Goal: Task Accomplishment & Management: Manage account settings

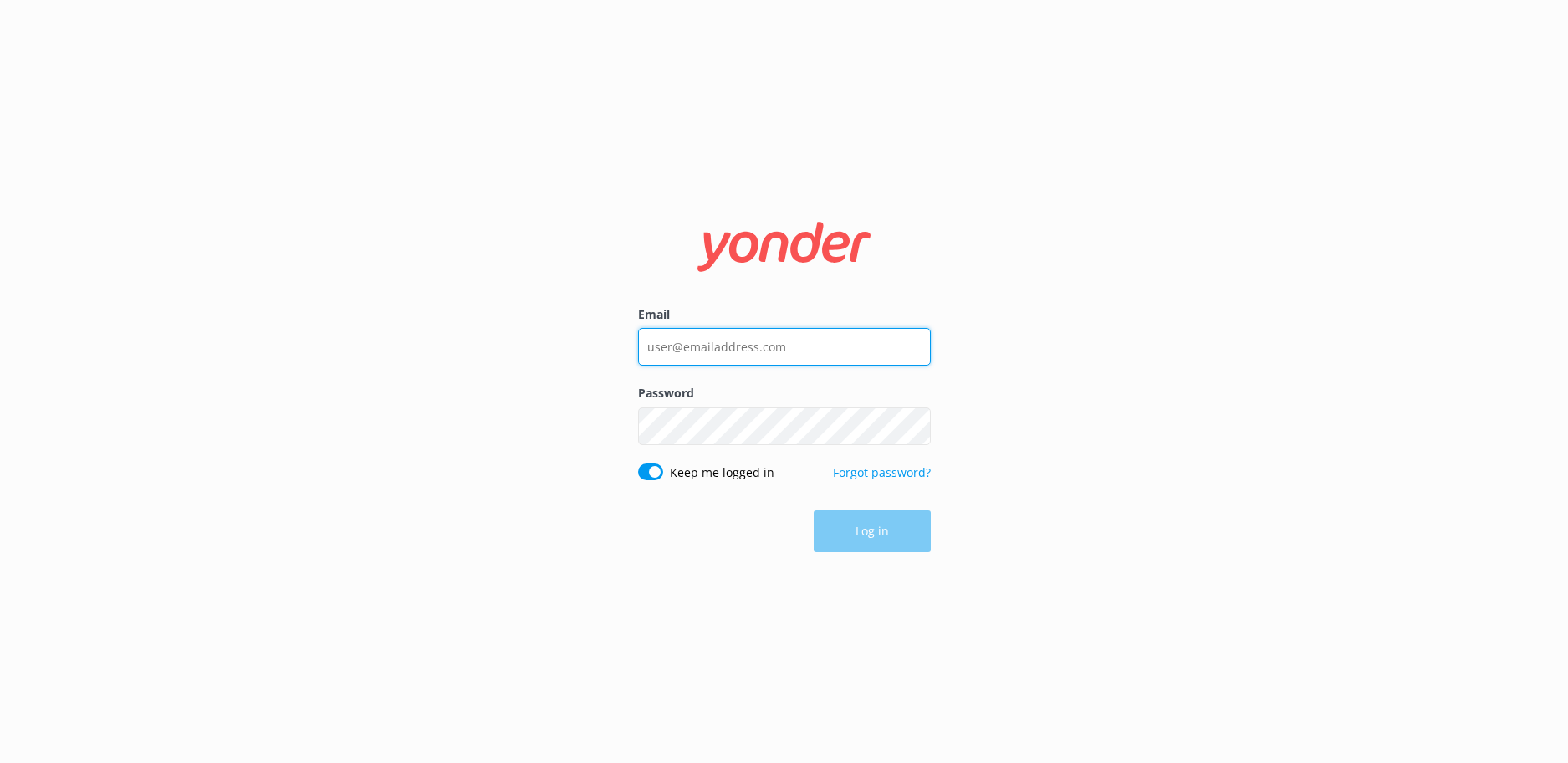
click at [796, 345] on input "Email" at bounding box center [784, 346] width 293 height 37
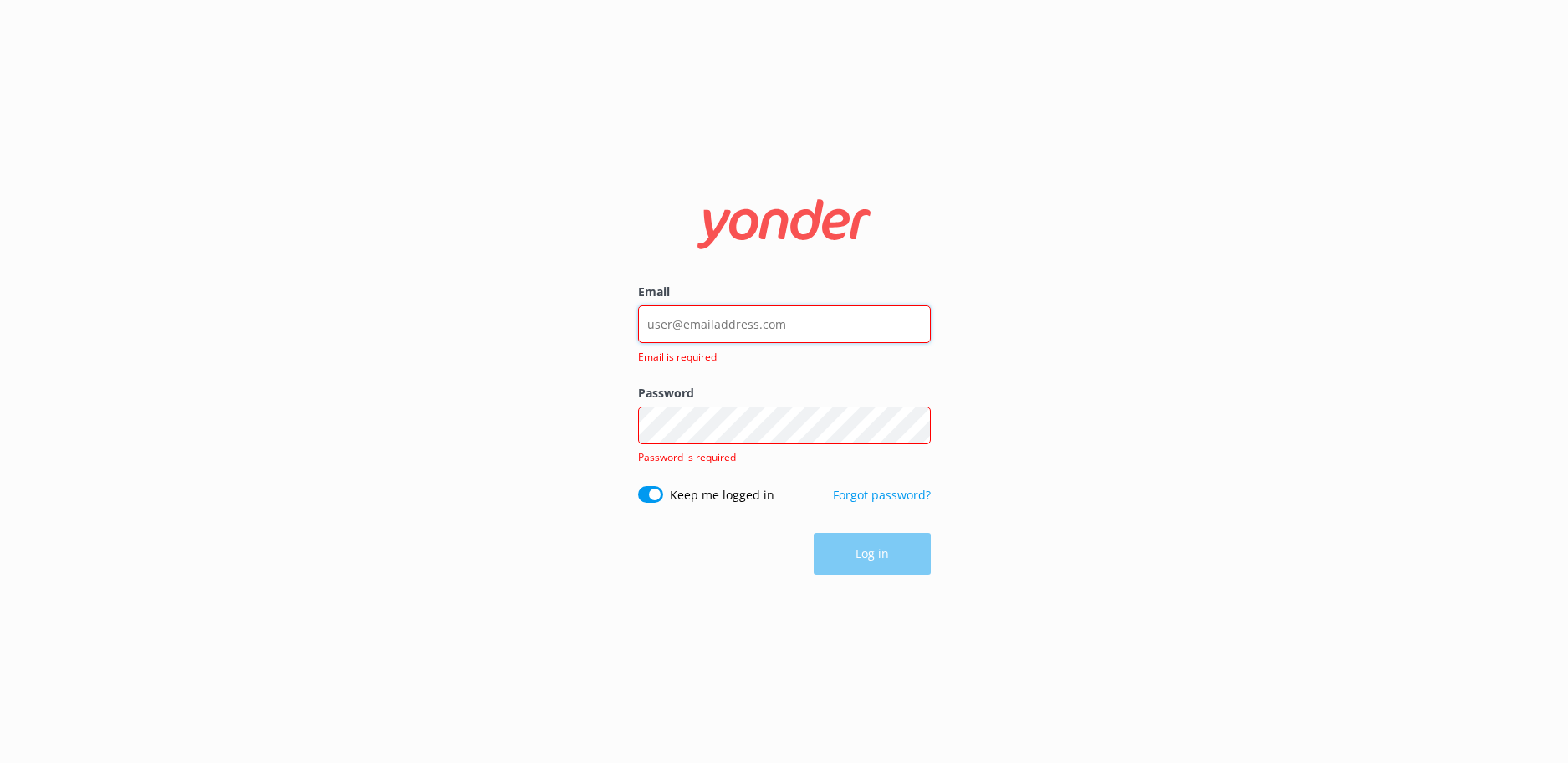
type input "chris@speedboatadventures.com"
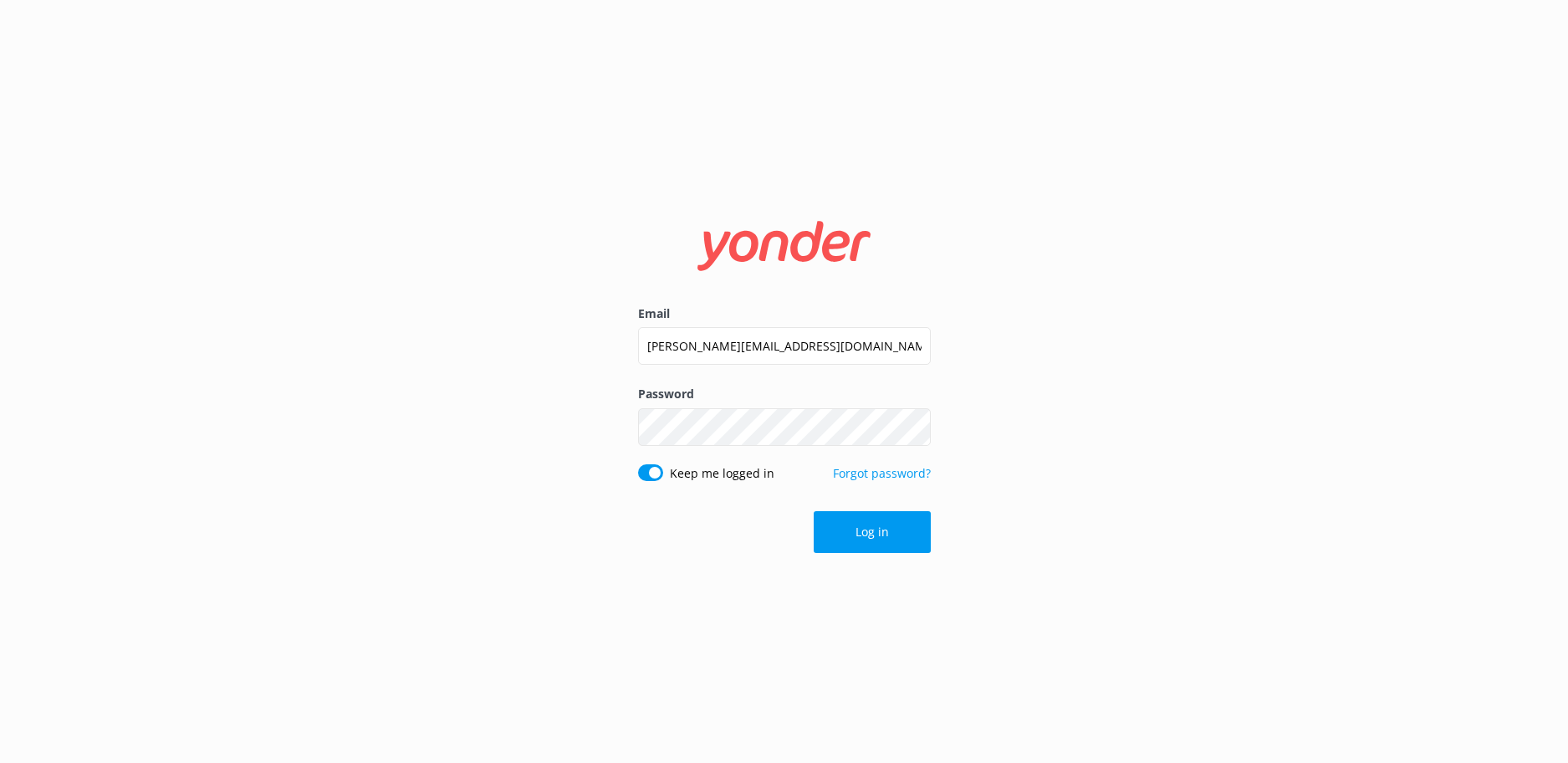
click at [868, 526] on button "Log in" at bounding box center [872, 532] width 117 height 42
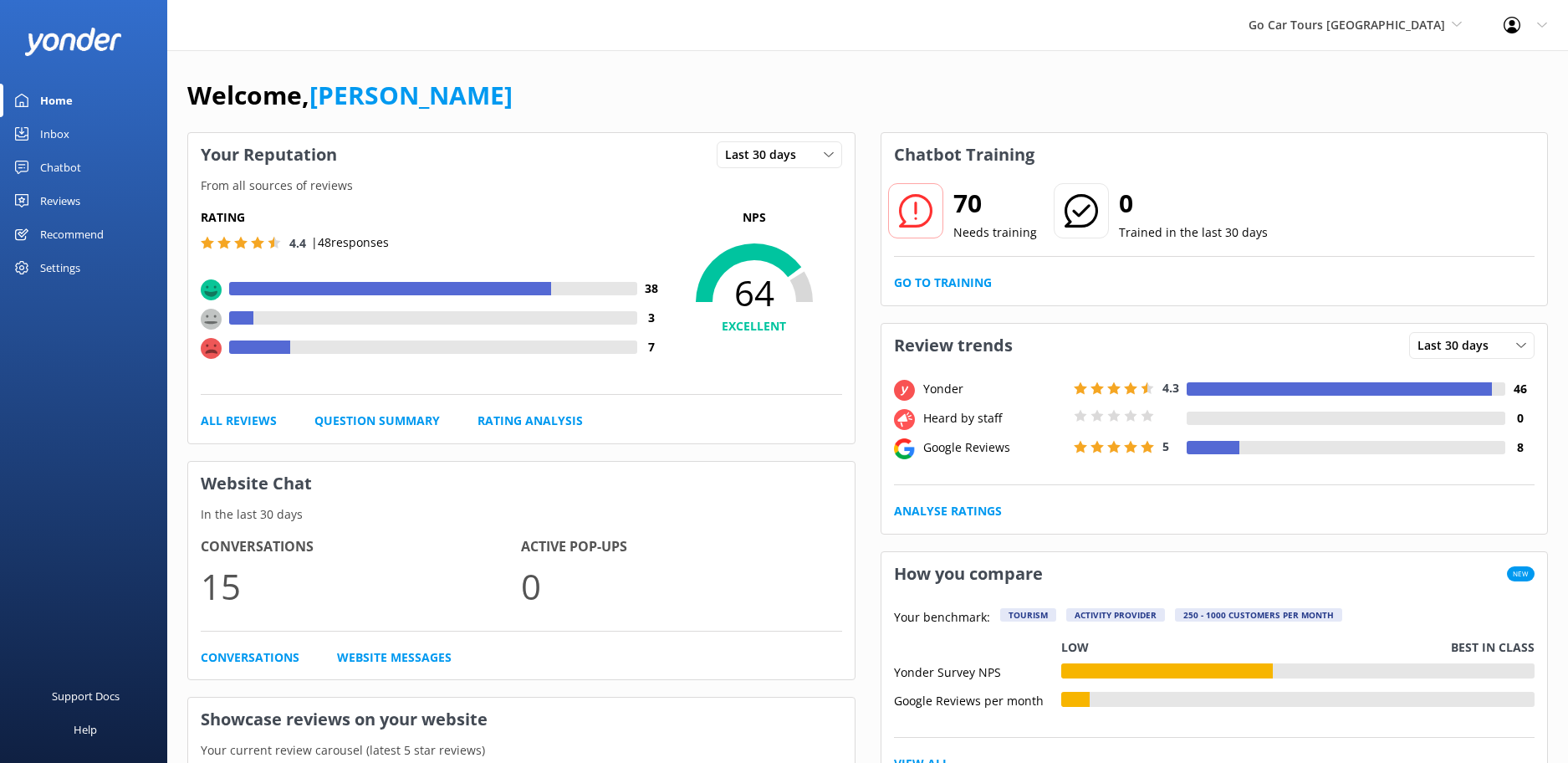
click at [65, 202] on div "Reviews" at bounding box center [60, 200] width 40 height 33
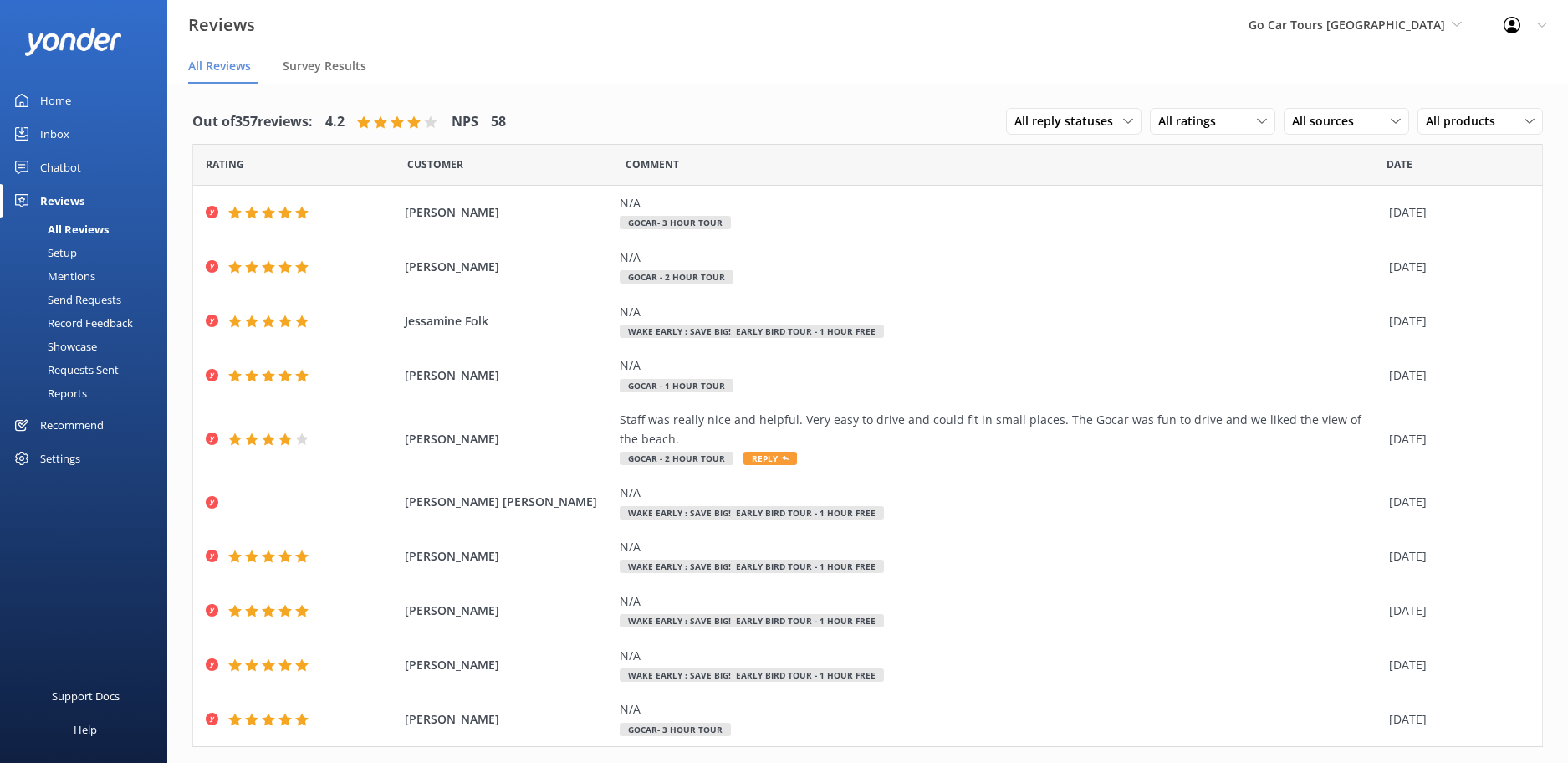
click at [60, 107] on div "Home" at bounding box center [55, 100] width 31 height 33
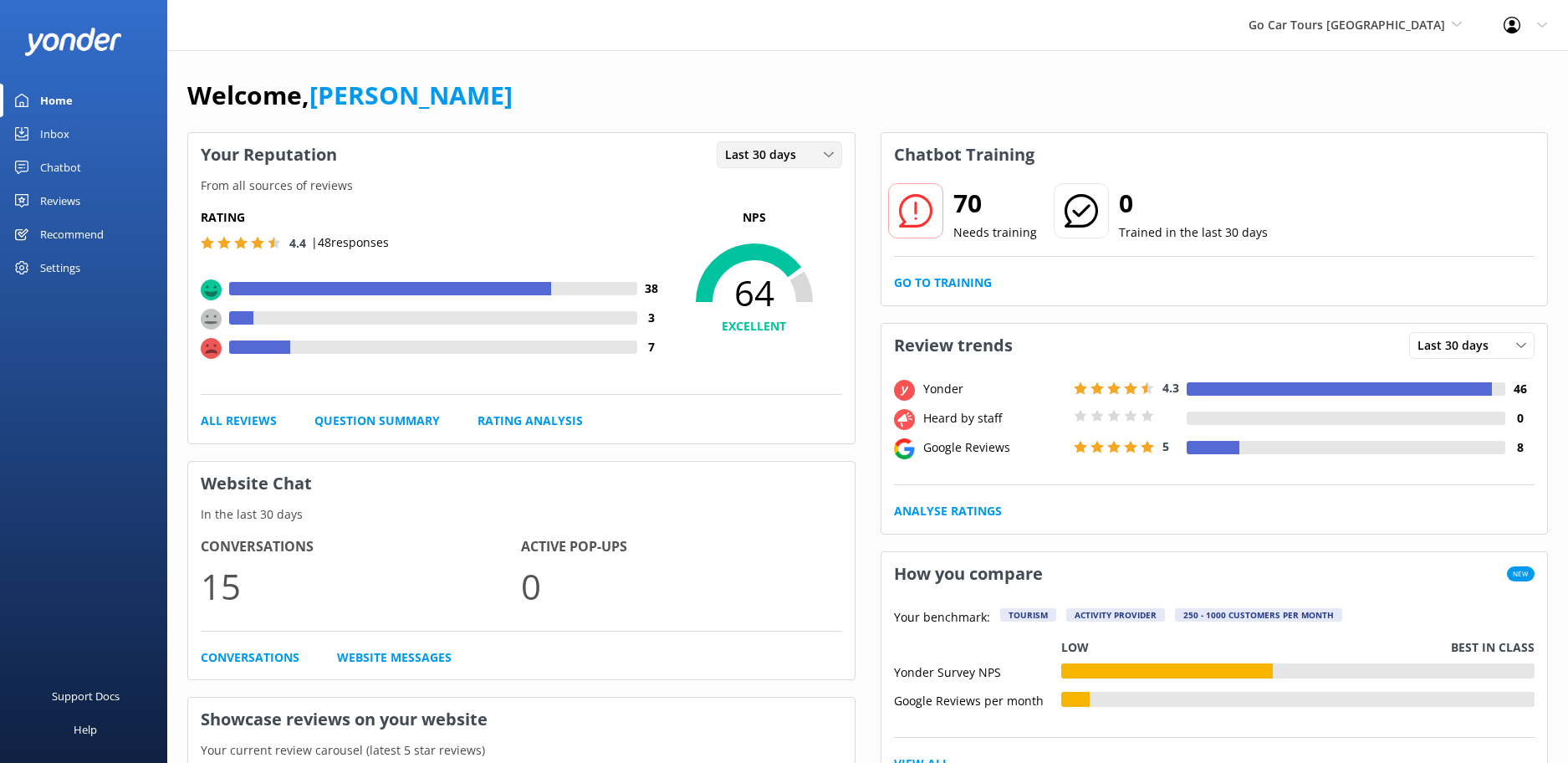
click at [816, 162] on div "Last 30 days" at bounding box center [779, 155] width 117 height 18
click at [806, 185] on link "Last 7 days" at bounding box center [792, 189] width 149 height 33
click at [801, 161] on span "Last 30 days" at bounding box center [765, 155] width 81 height 18
click at [791, 186] on link "Last 7 days" at bounding box center [792, 189] width 149 height 33
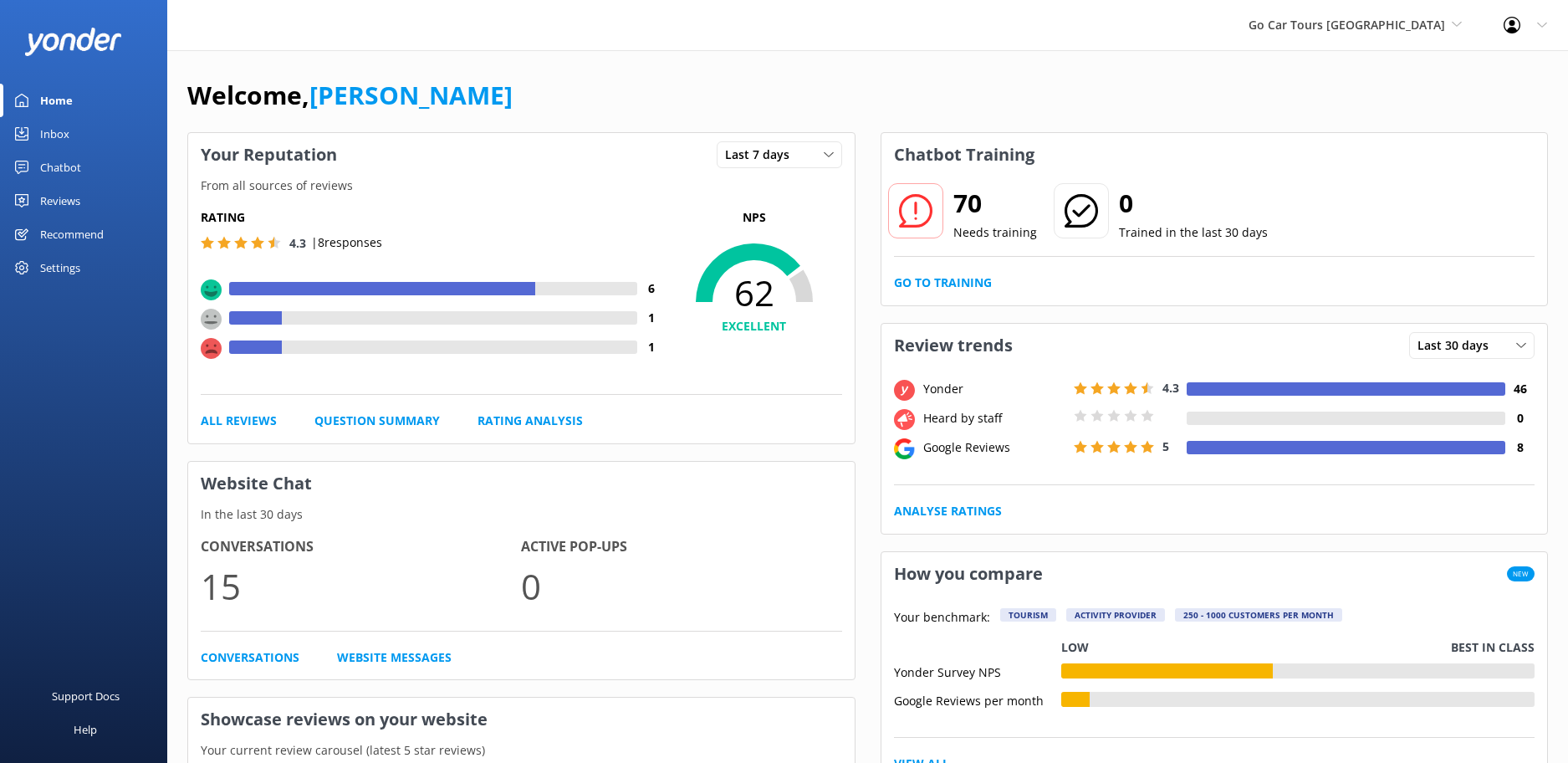
click at [79, 203] on div "Reviews" at bounding box center [60, 200] width 40 height 33
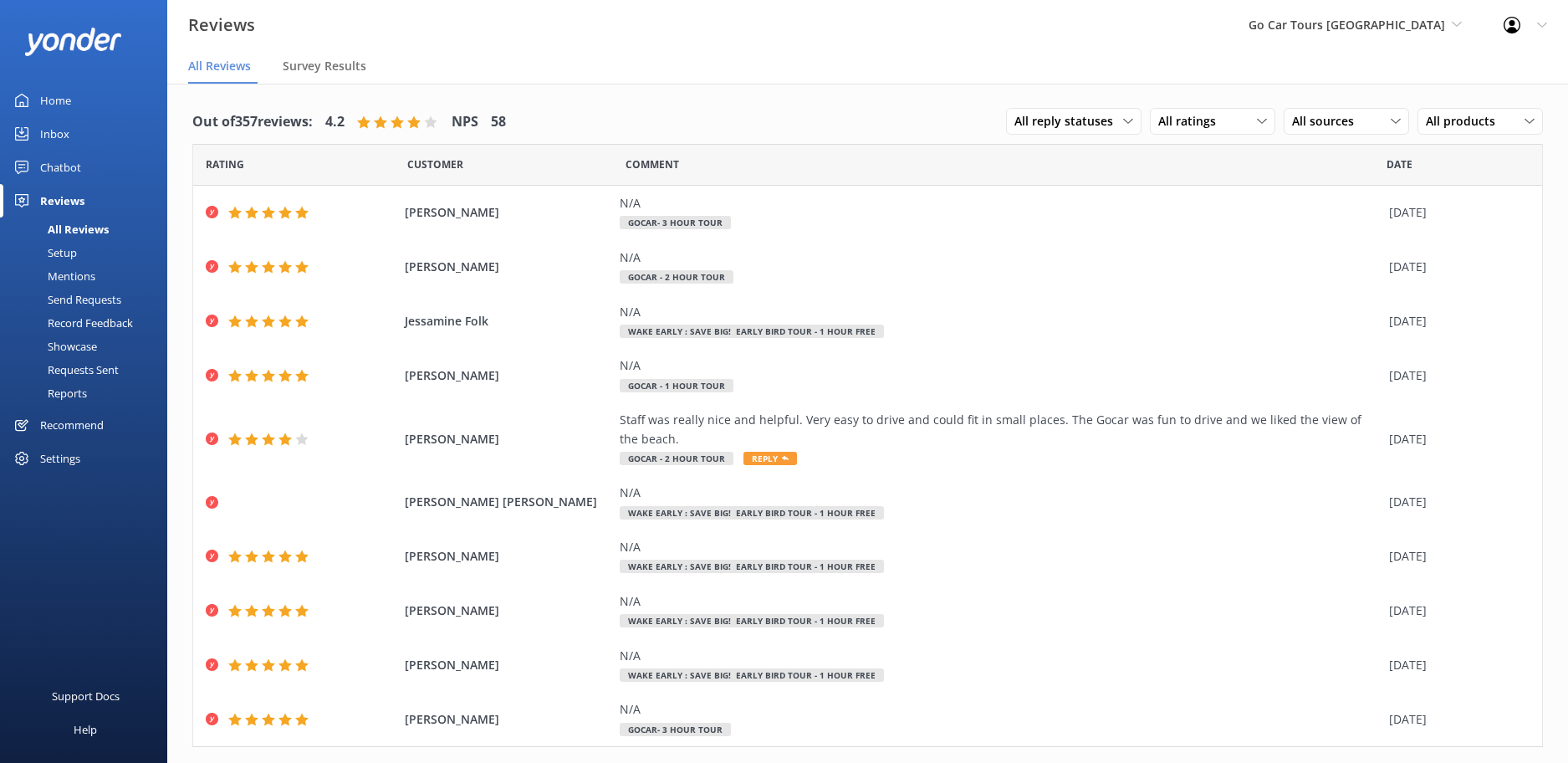
click at [72, 98] on link "Home" at bounding box center [83, 100] width 167 height 33
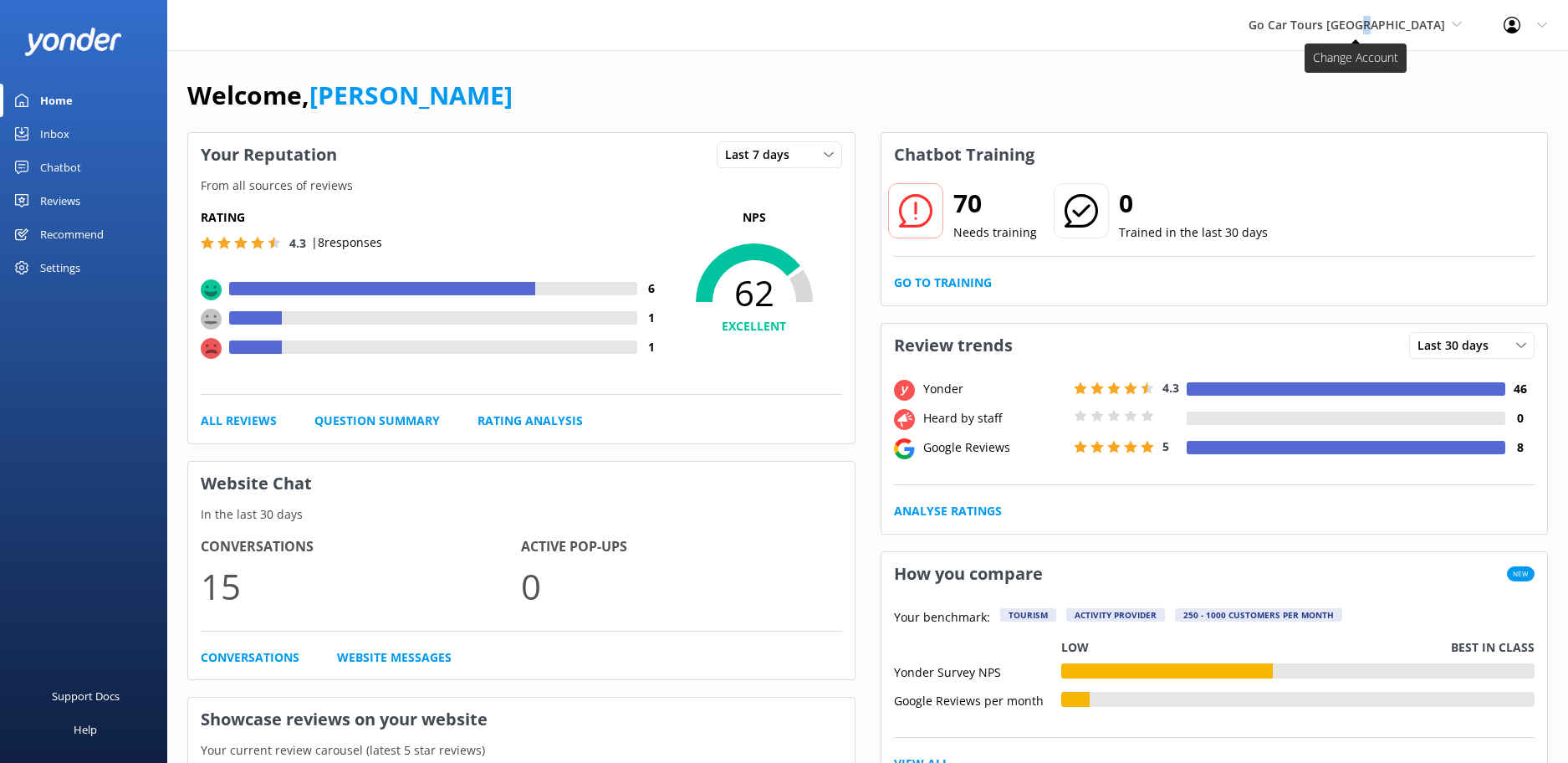
click at [1429, 17] on span "Go Car Tours [GEOGRAPHIC_DATA]" at bounding box center [1347, 25] width 196 height 16
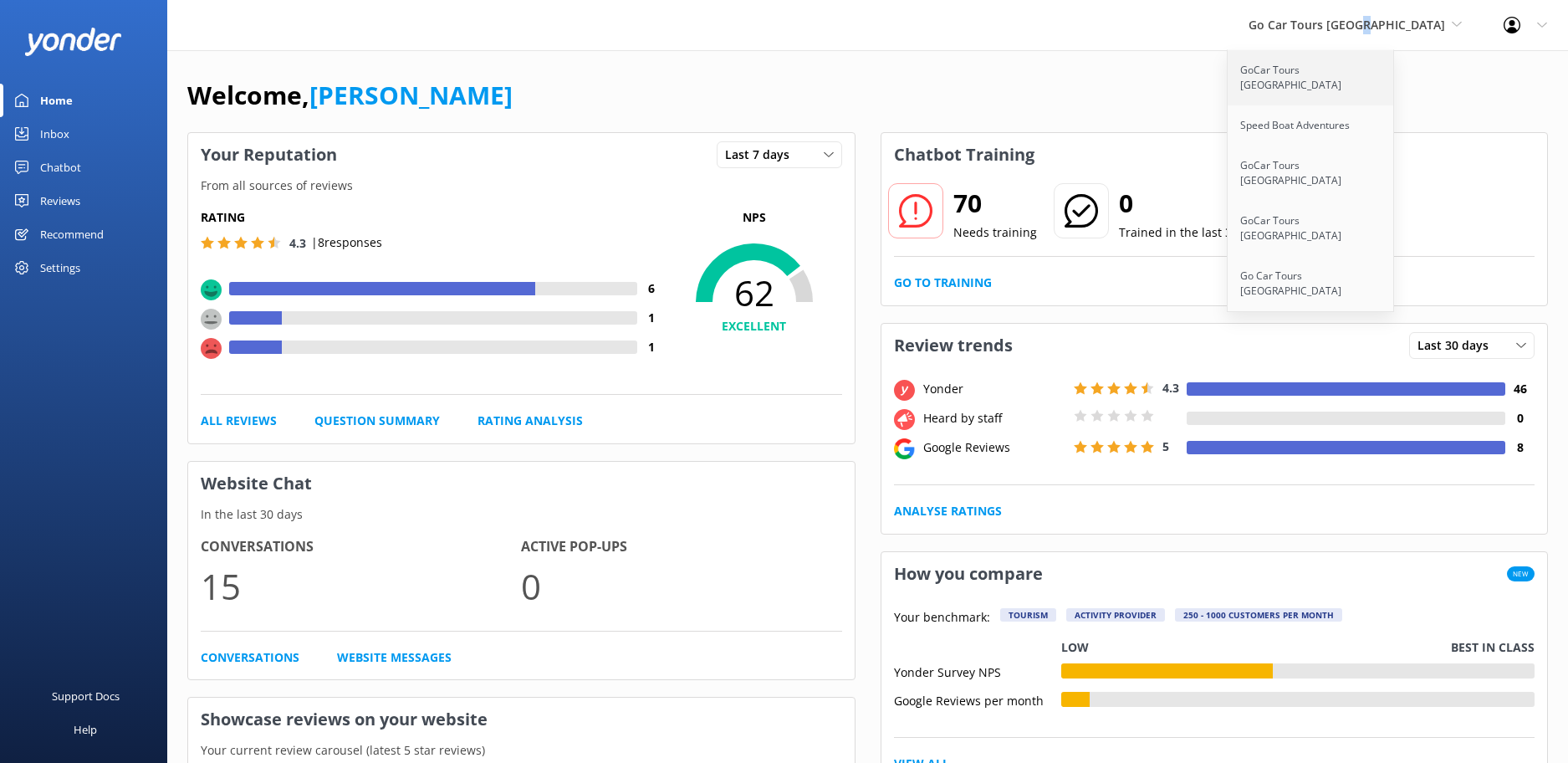
click at [1385, 73] on link "GoCar Tours [GEOGRAPHIC_DATA]" at bounding box center [1311, 78] width 167 height 55
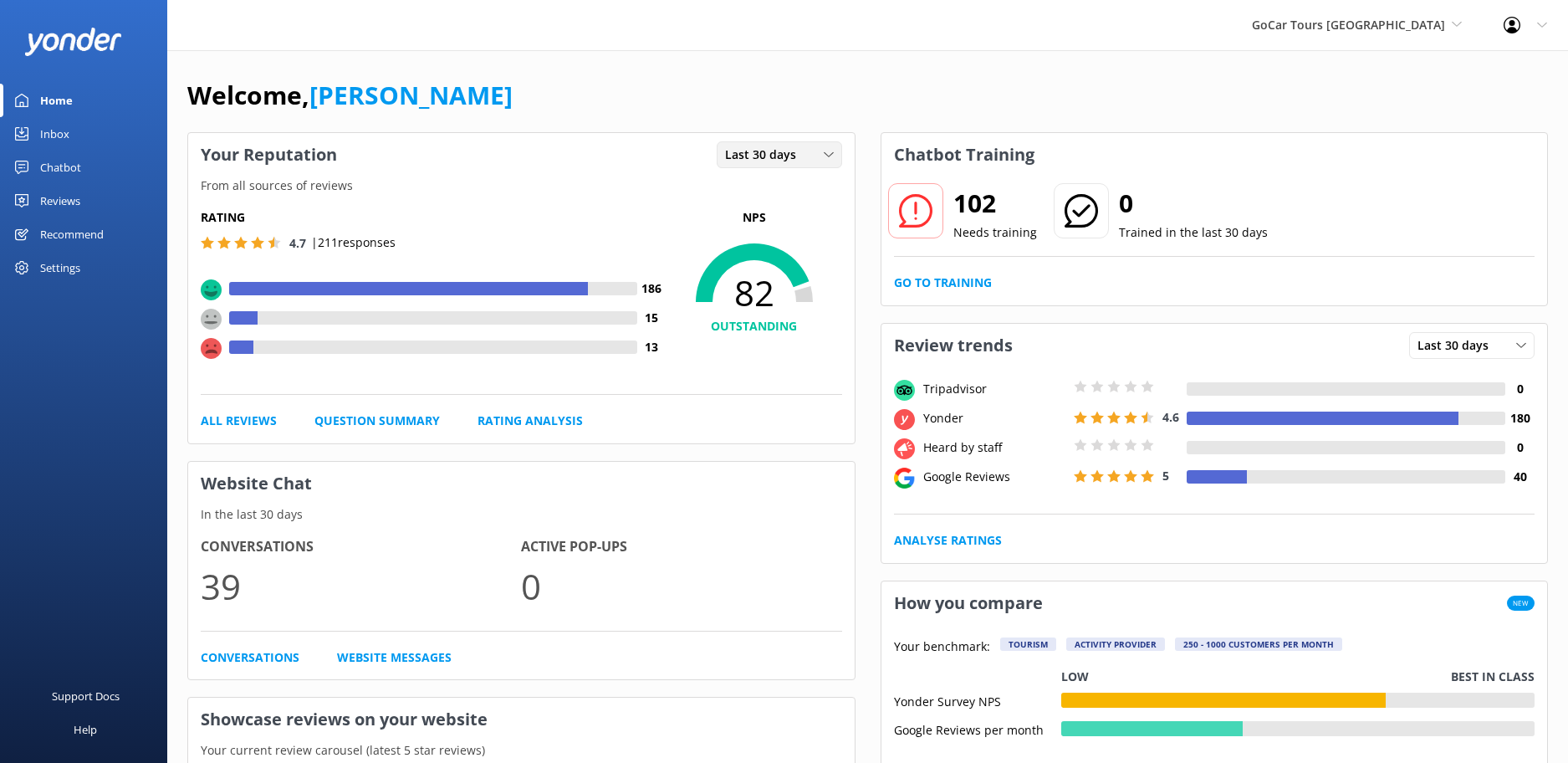
click at [827, 159] on icon at bounding box center [828, 155] width 10 height 10
click at [806, 188] on link "Last 7 days" at bounding box center [792, 189] width 149 height 33
click at [53, 194] on div "Reviews" at bounding box center [60, 200] width 40 height 33
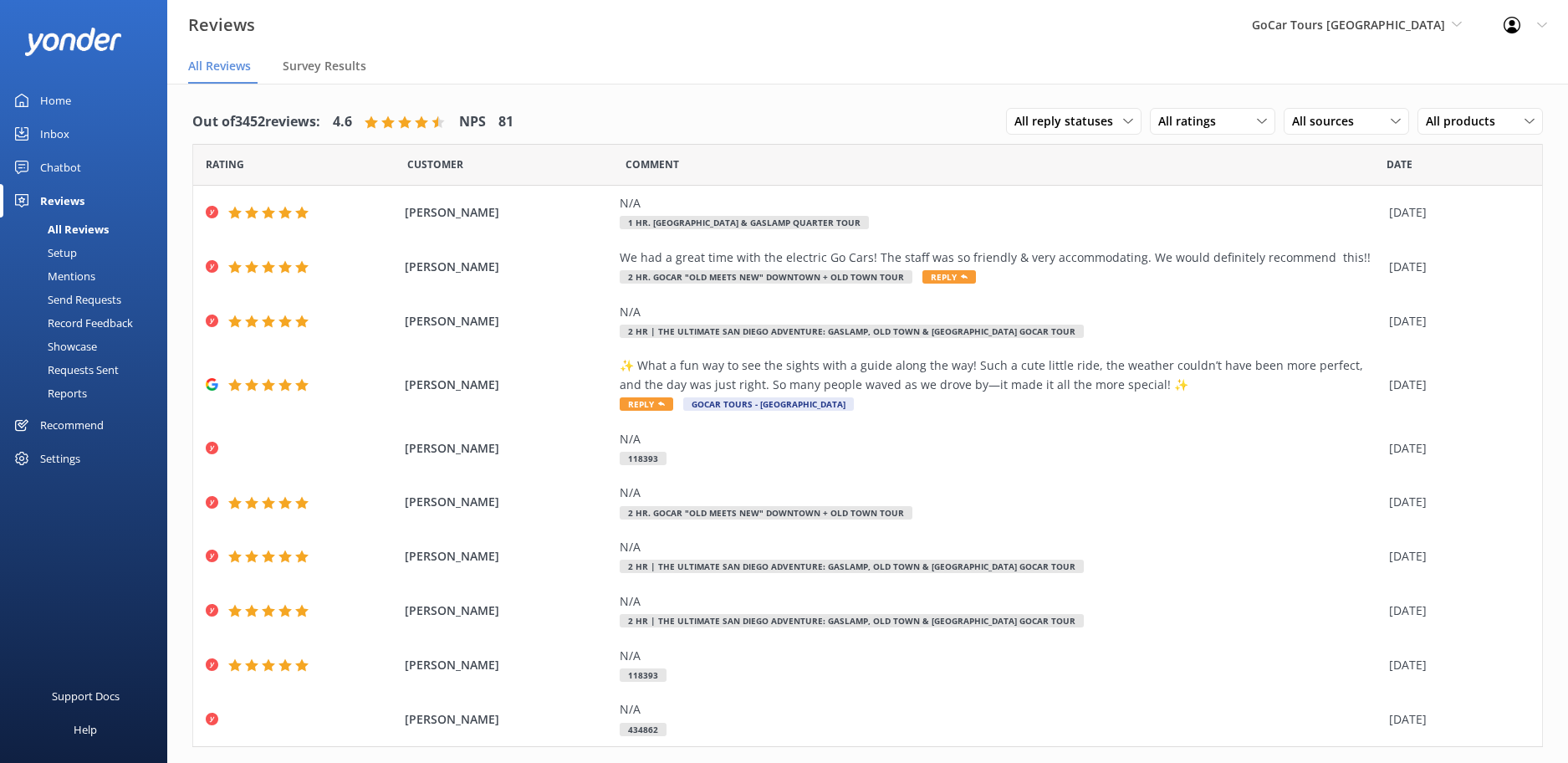
click at [48, 99] on div "Home" at bounding box center [55, 100] width 31 height 33
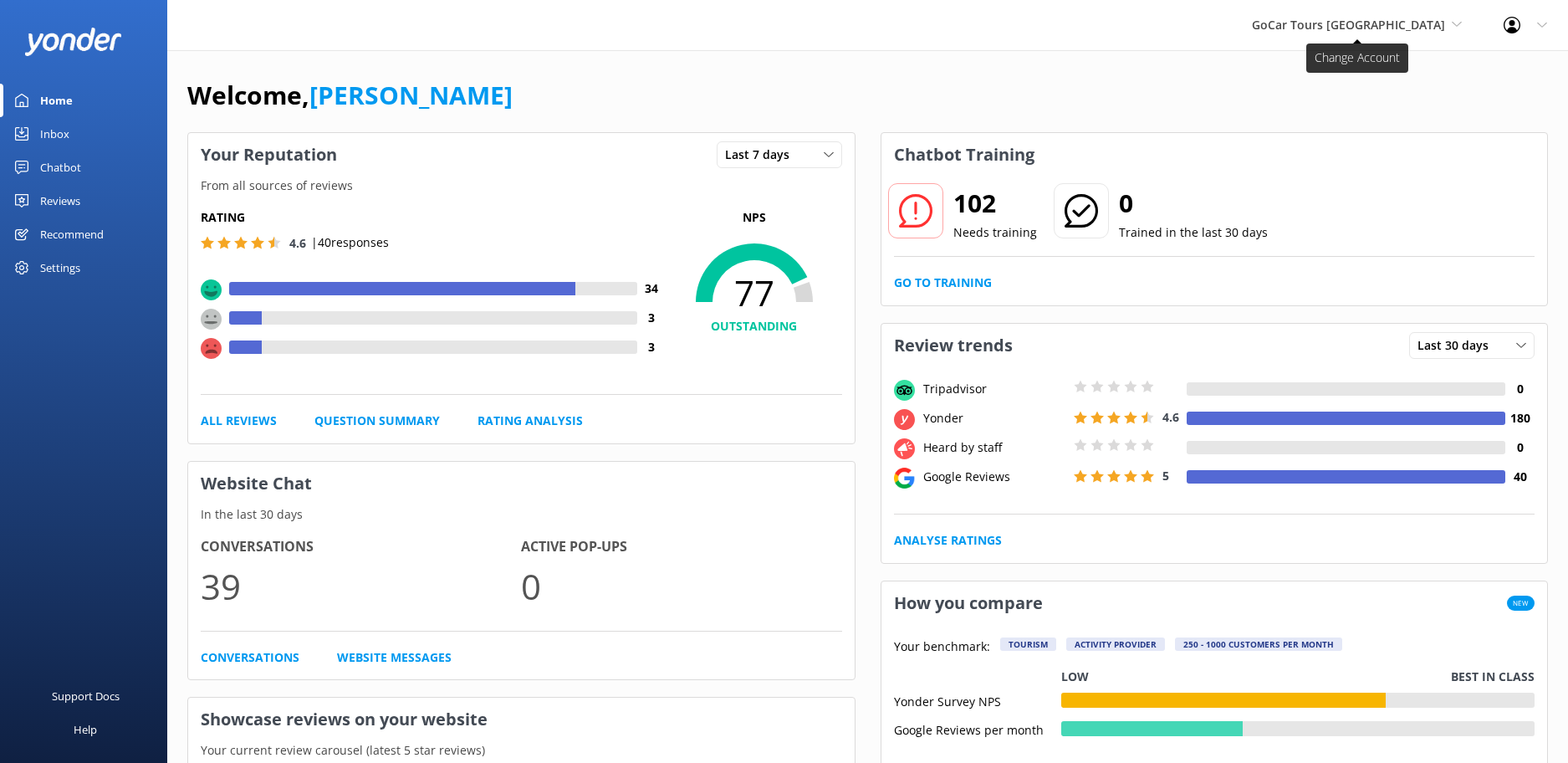
click at [1436, 23] on span "GoCar Tours [GEOGRAPHIC_DATA]" at bounding box center [1348, 25] width 193 height 16
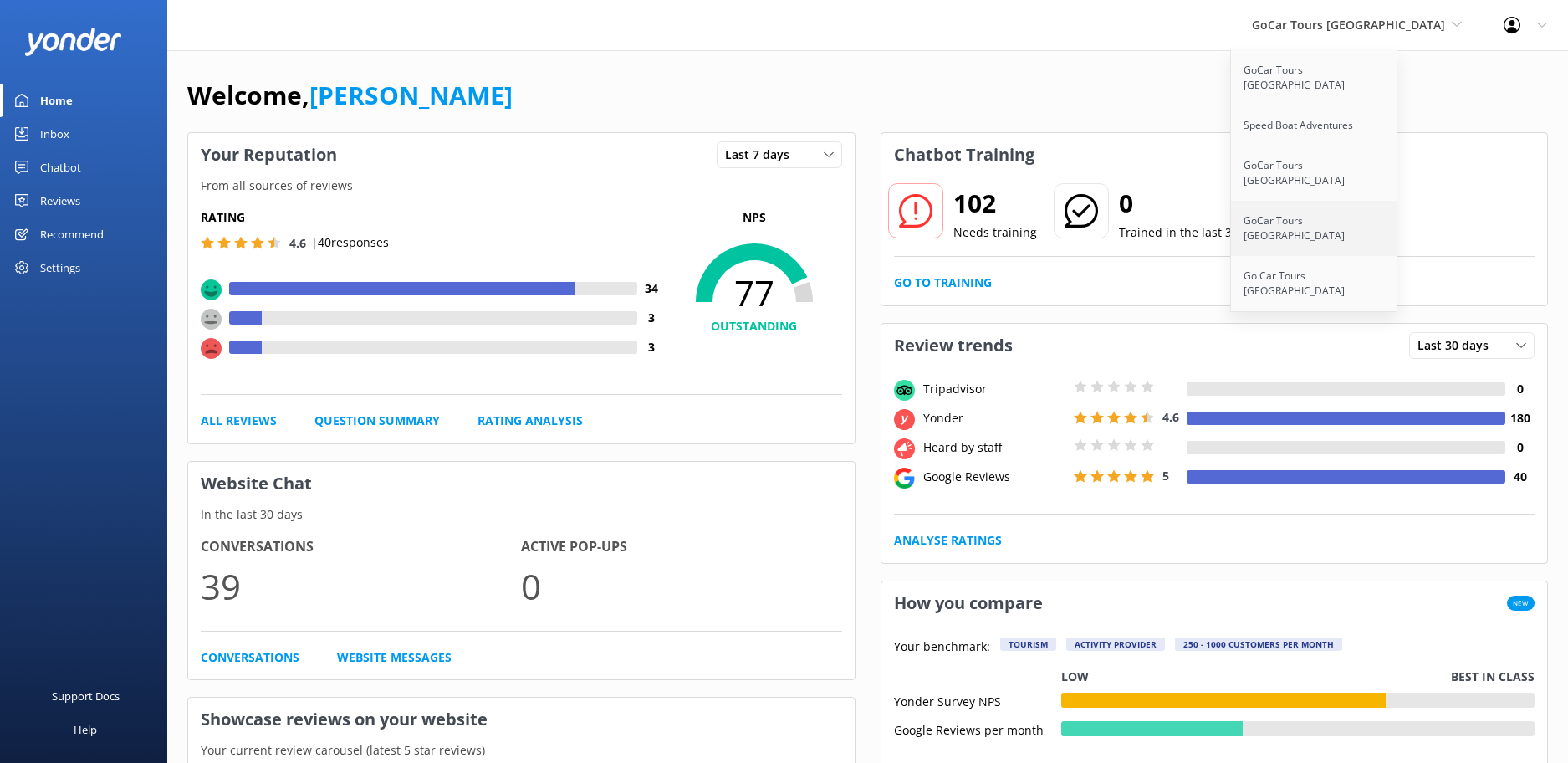
click at [1368, 201] on link "GoCar Tours [GEOGRAPHIC_DATA]" at bounding box center [1313, 229] width 167 height 55
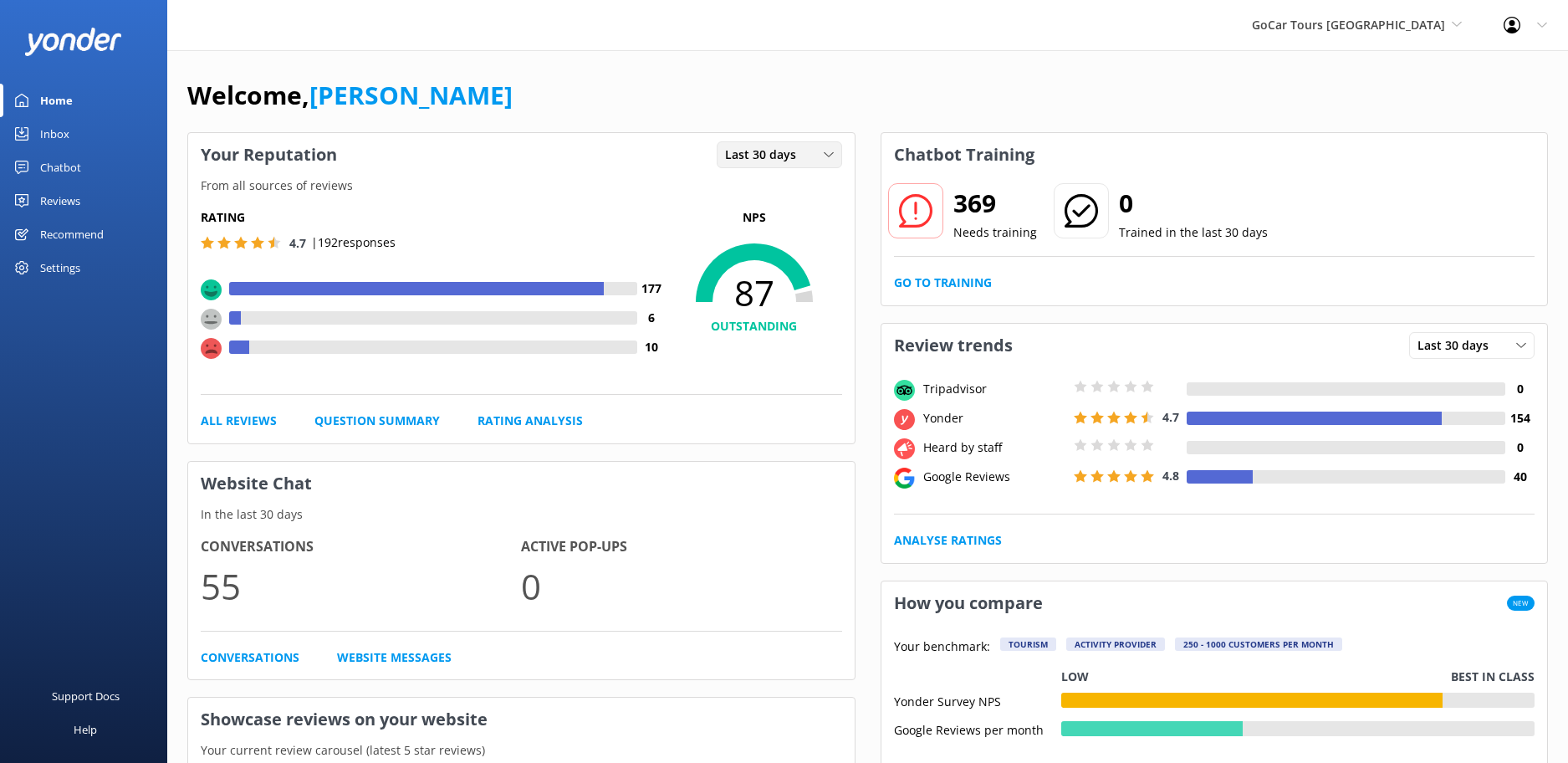
click at [827, 160] on div "Last 30 days" at bounding box center [779, 155] width 117 height 18
click at [817, 181] on link "Last 7 days" at bounding box center [792, 189] width 149 height 33
click at [51, 197] on div "Reviews" at bounding box center [60, 200] width 40 height 33
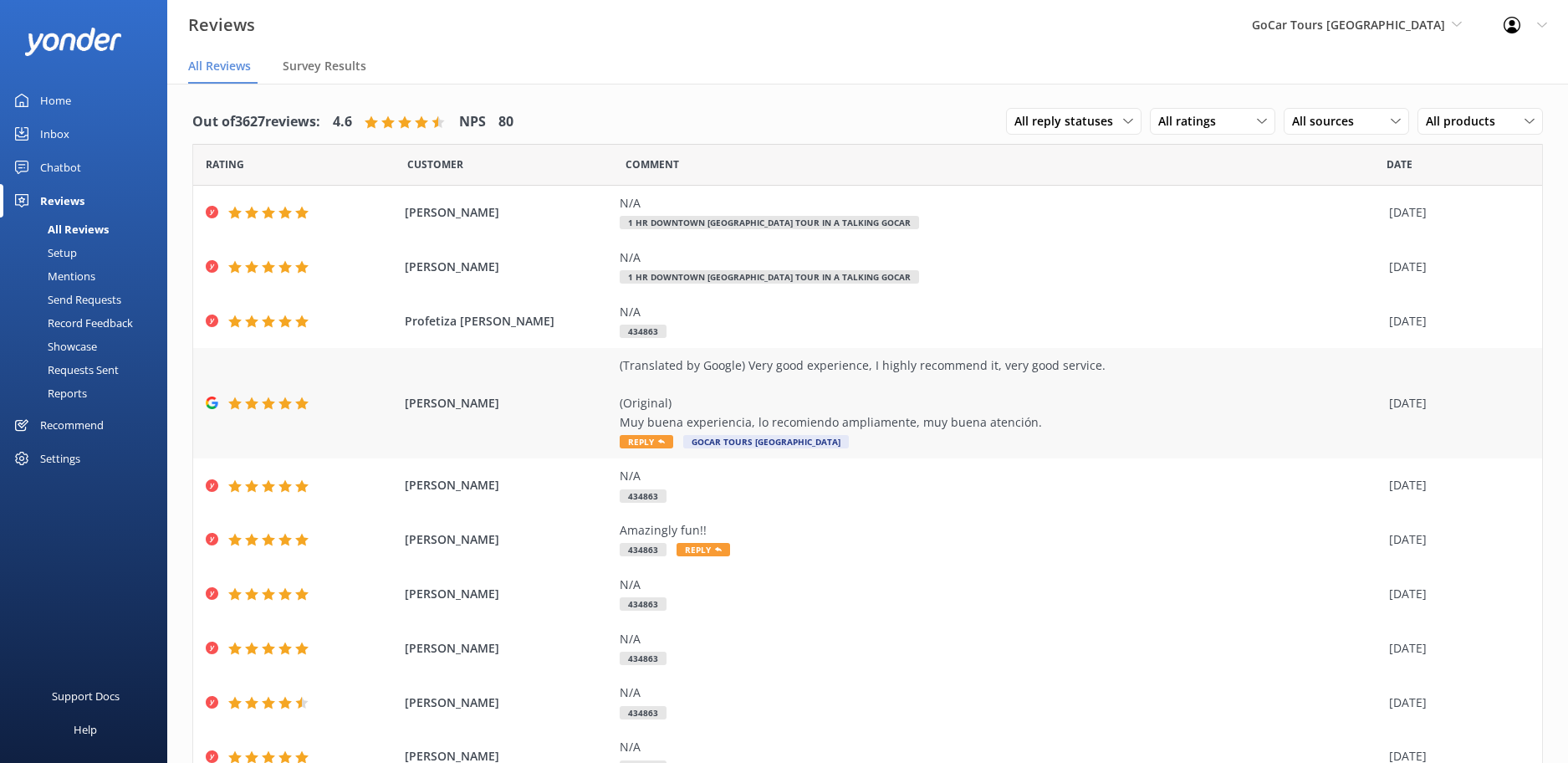
scroll to position [76, 0]
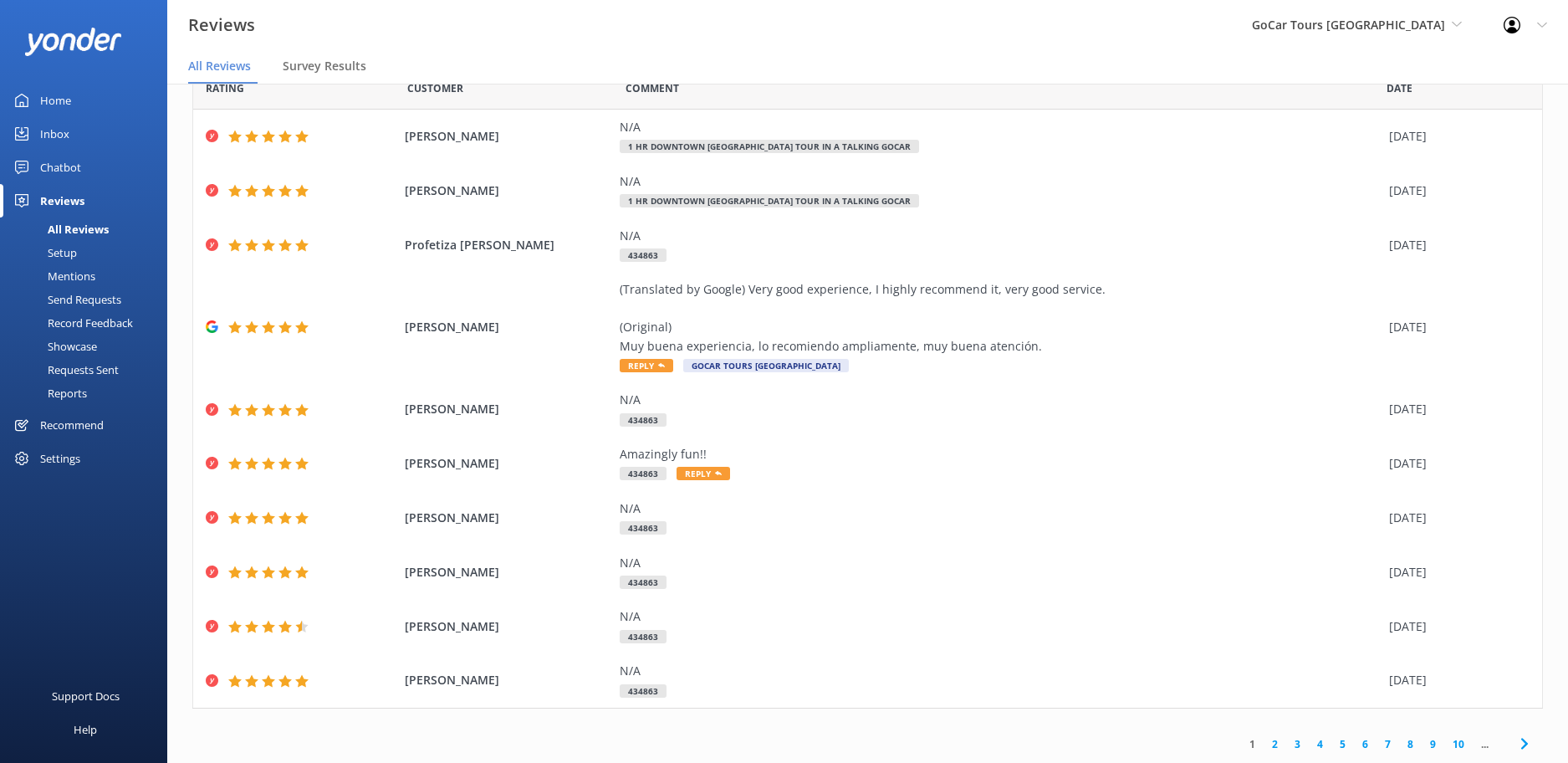
click at [1273, 746] on link "2" at bounding box center [1275, 744] width 23 height 16
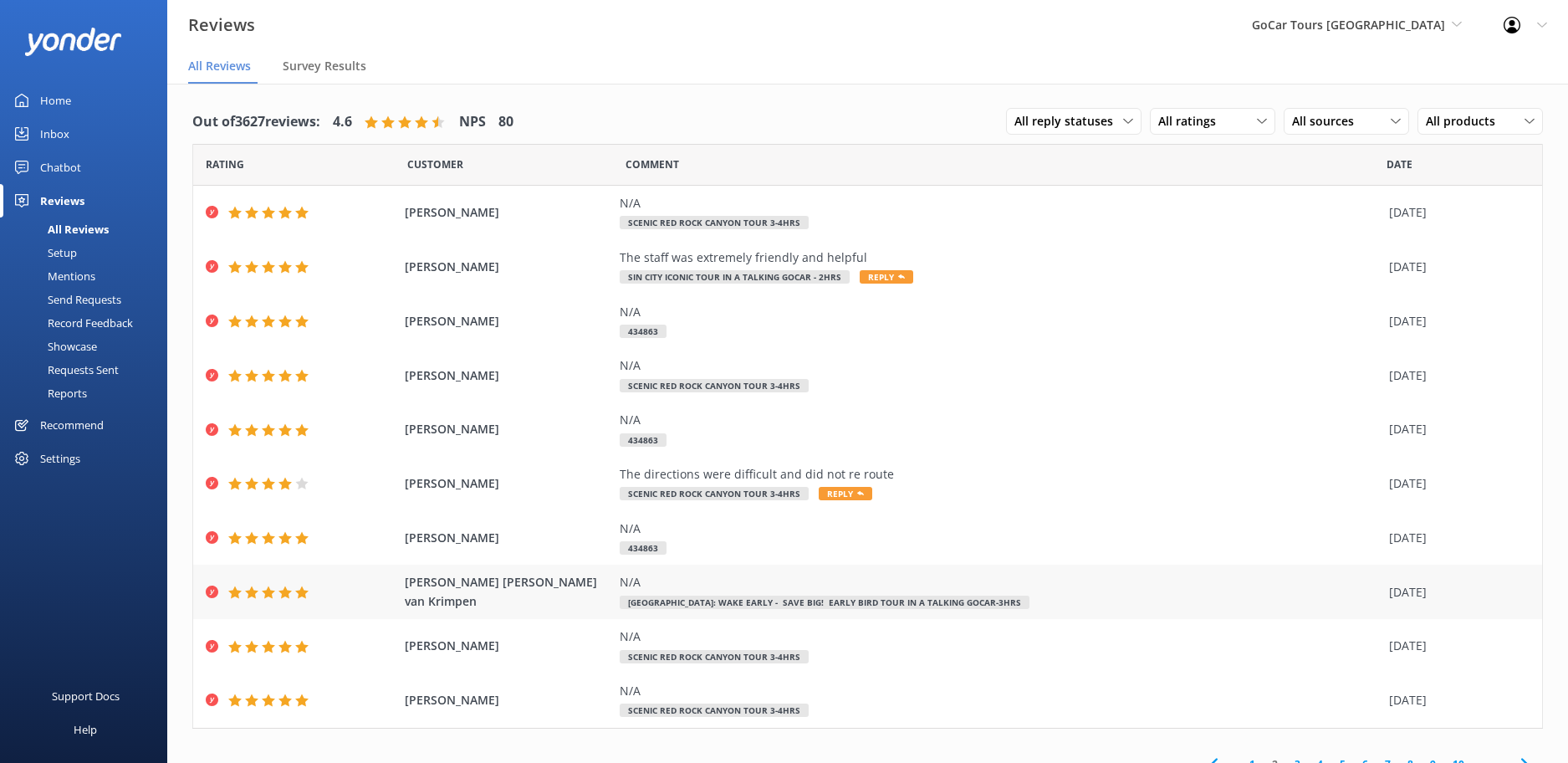
scroll to position [20, 0]
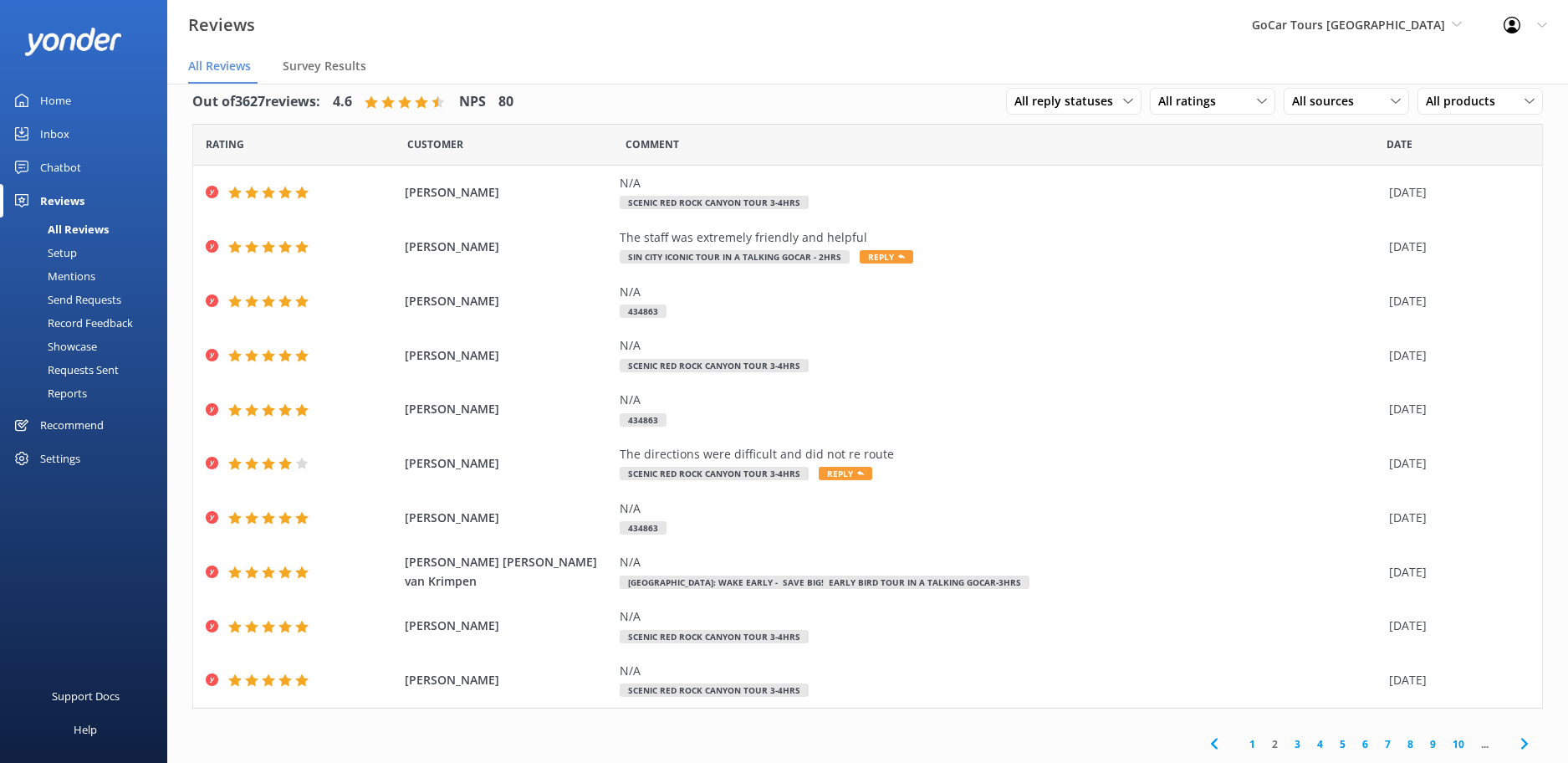
click at [1299, 744] on link "3" at bounding box center [1297, 744] width 23 height 16
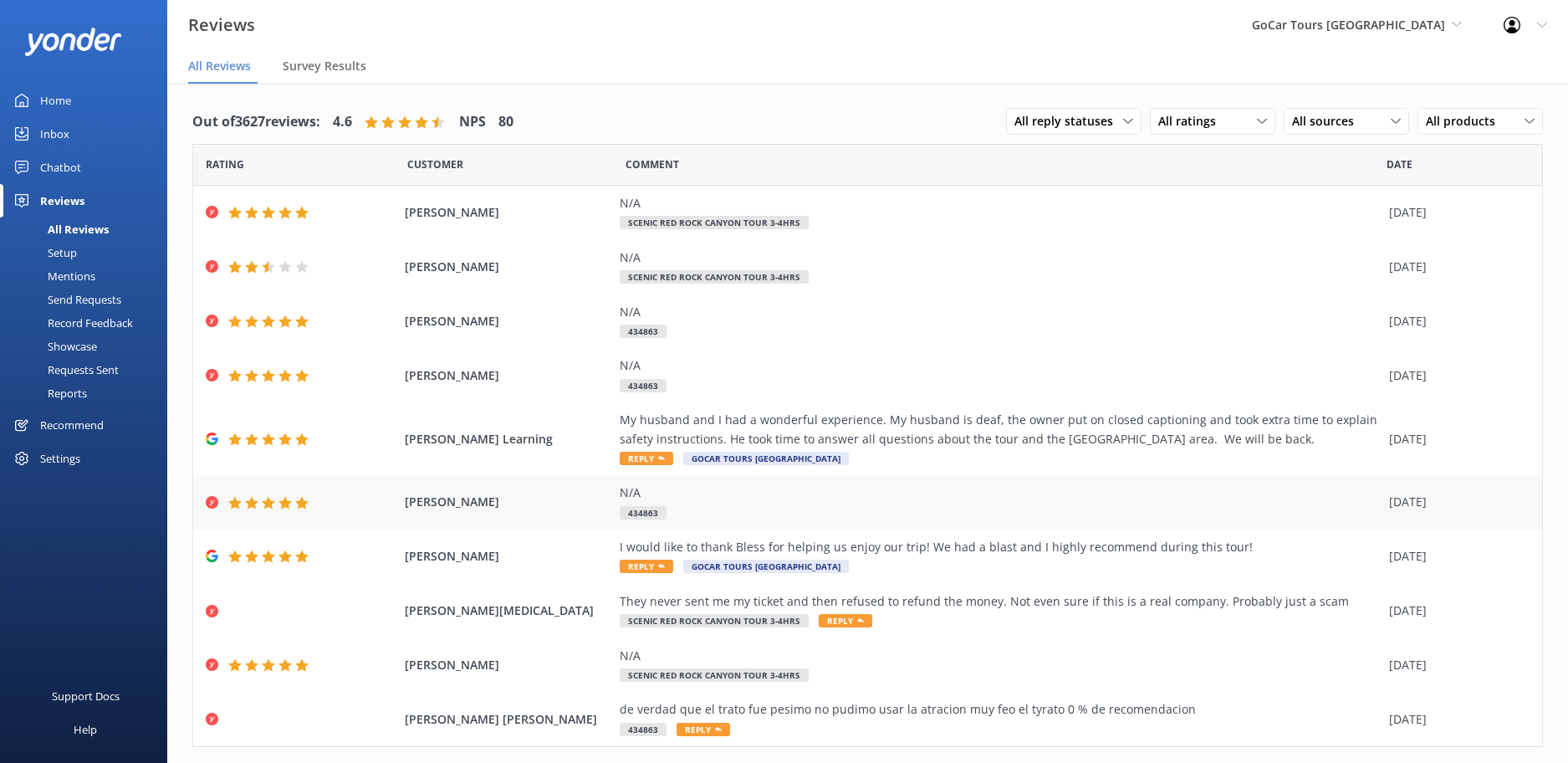
scroll to position [38, 0]
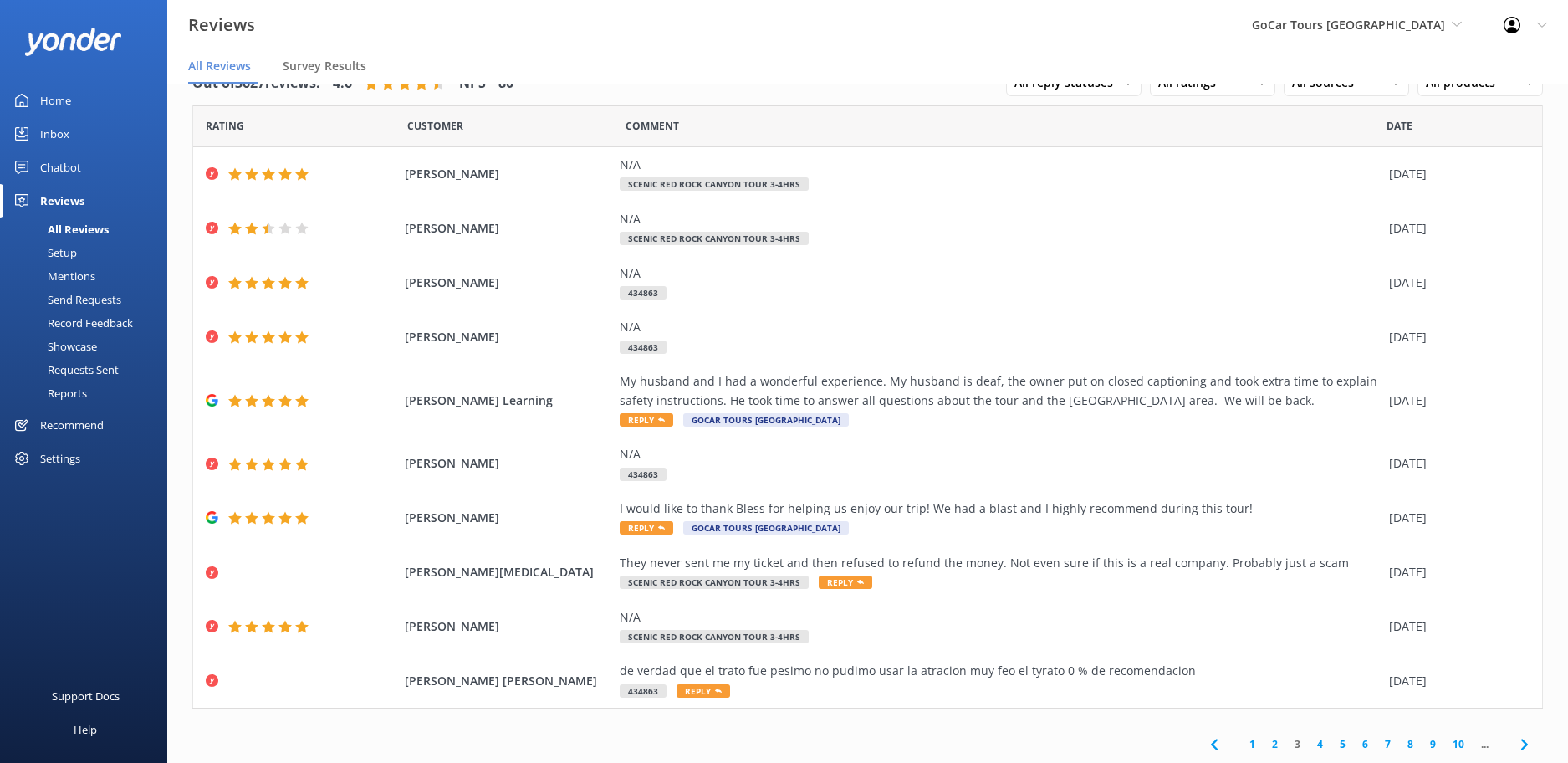
click at [1319, 747] on link "4" at bounding box center [1320, 744] width 23 height 16
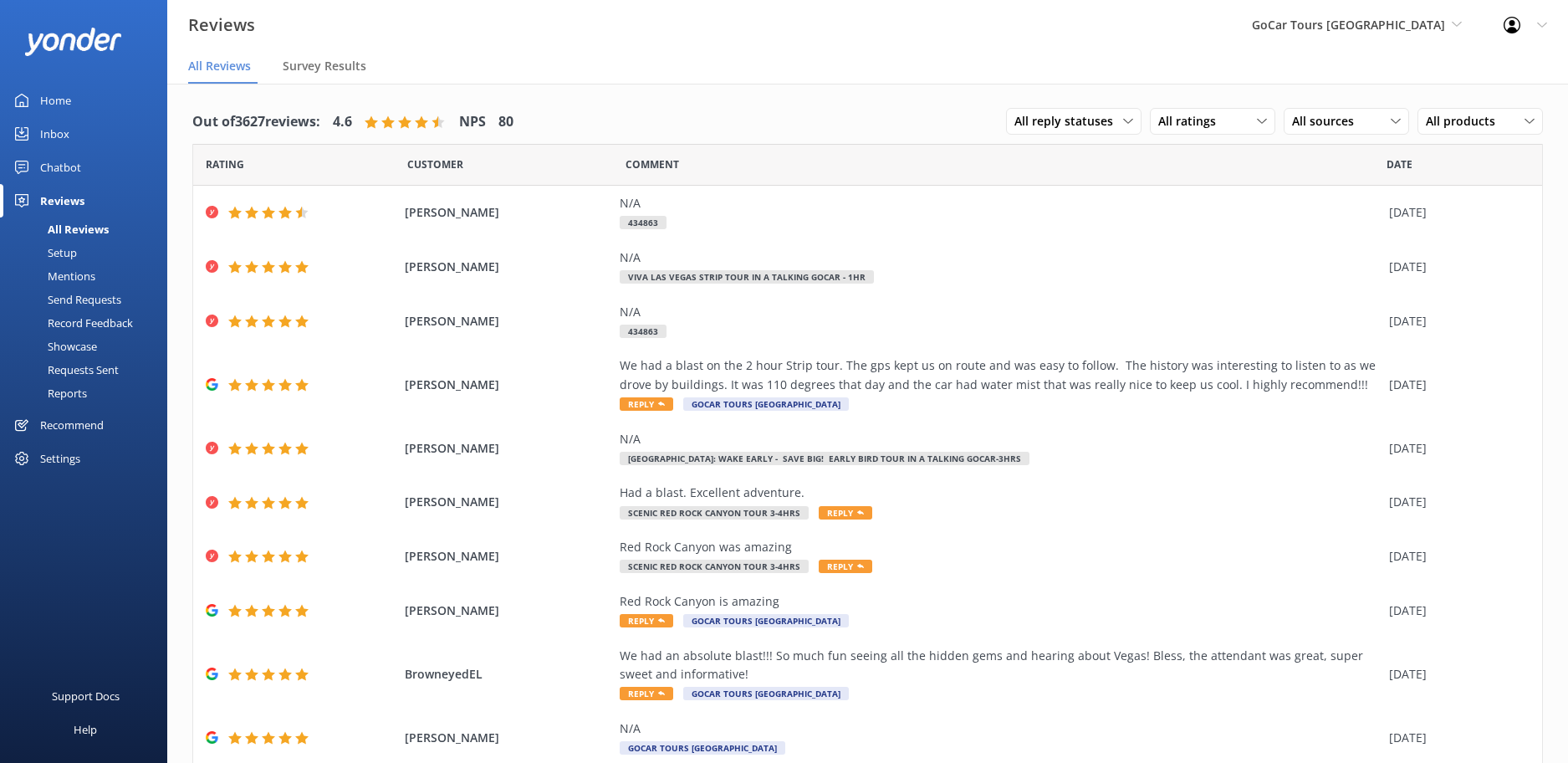
click at [70, 101] on div "Home" at bounding box center [55, 100] width 31 height 33
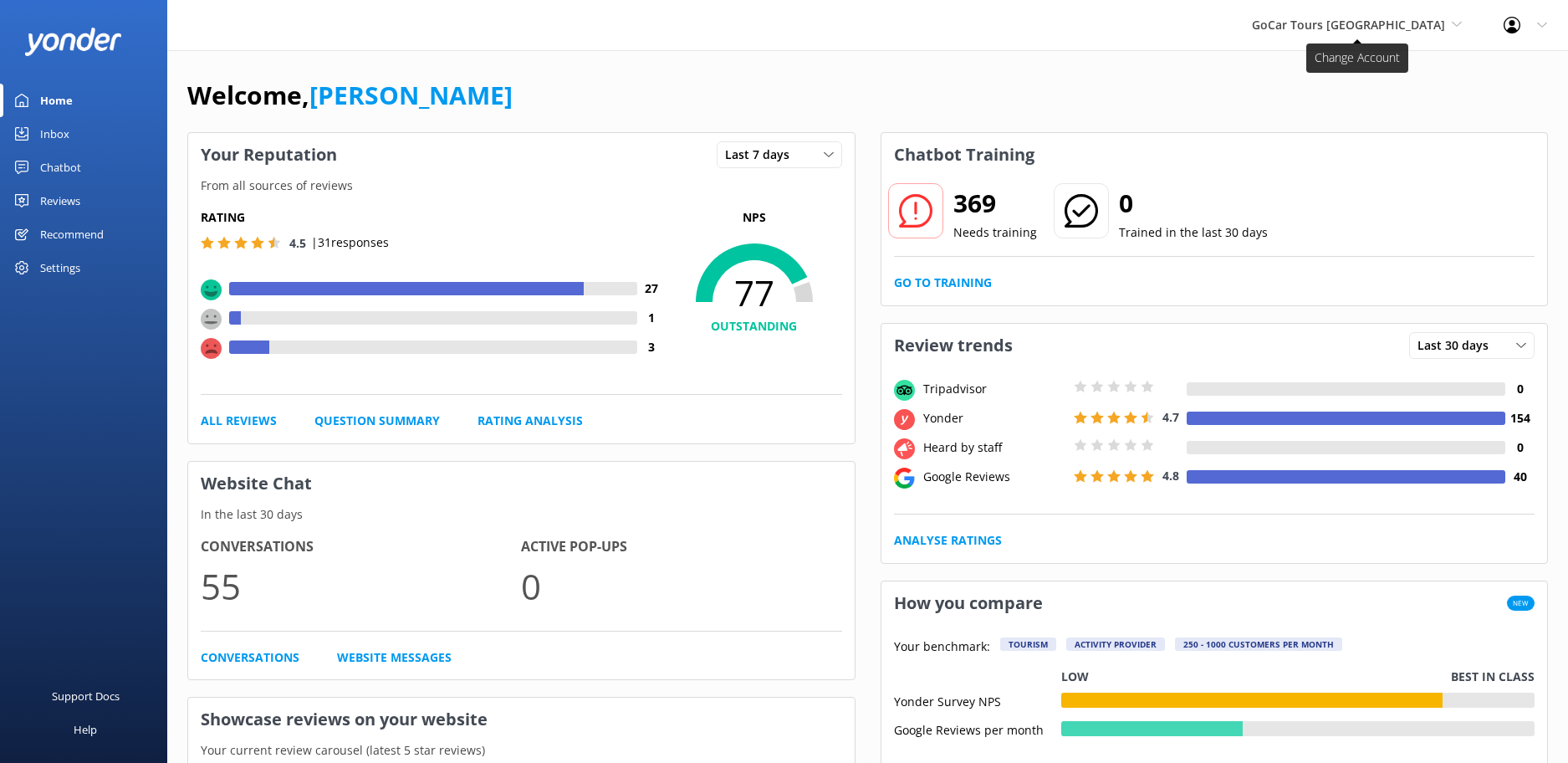
click at [1439, 29] on span "GoCar Tours [GEOGRAPHIC_DATA]" at bounding box center [1348, 25] width 193 height 16
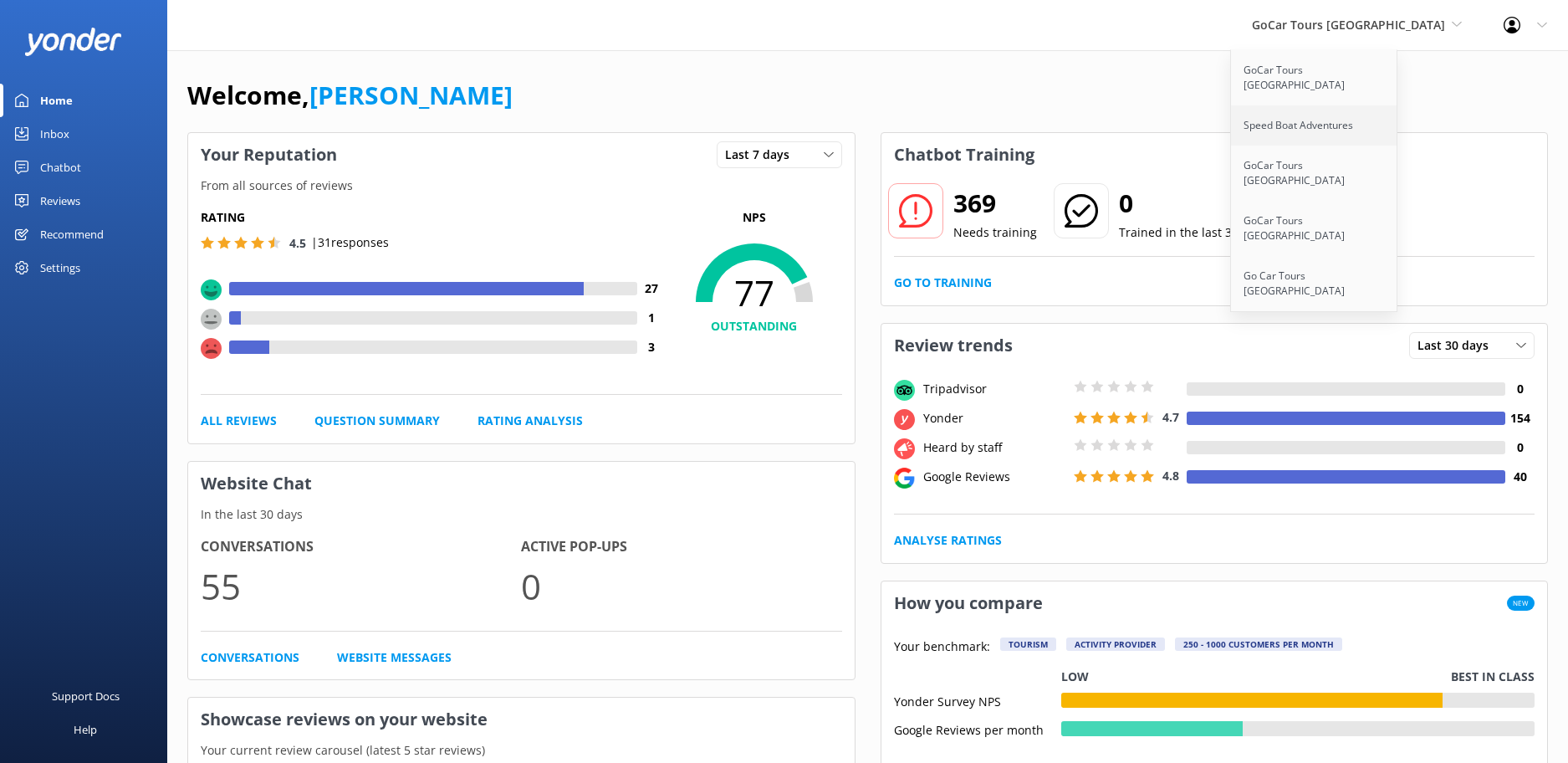
click at [1348, 119] on link "Speed Boat Adventures" at bounding box center [1313, 126] width 167 height 40
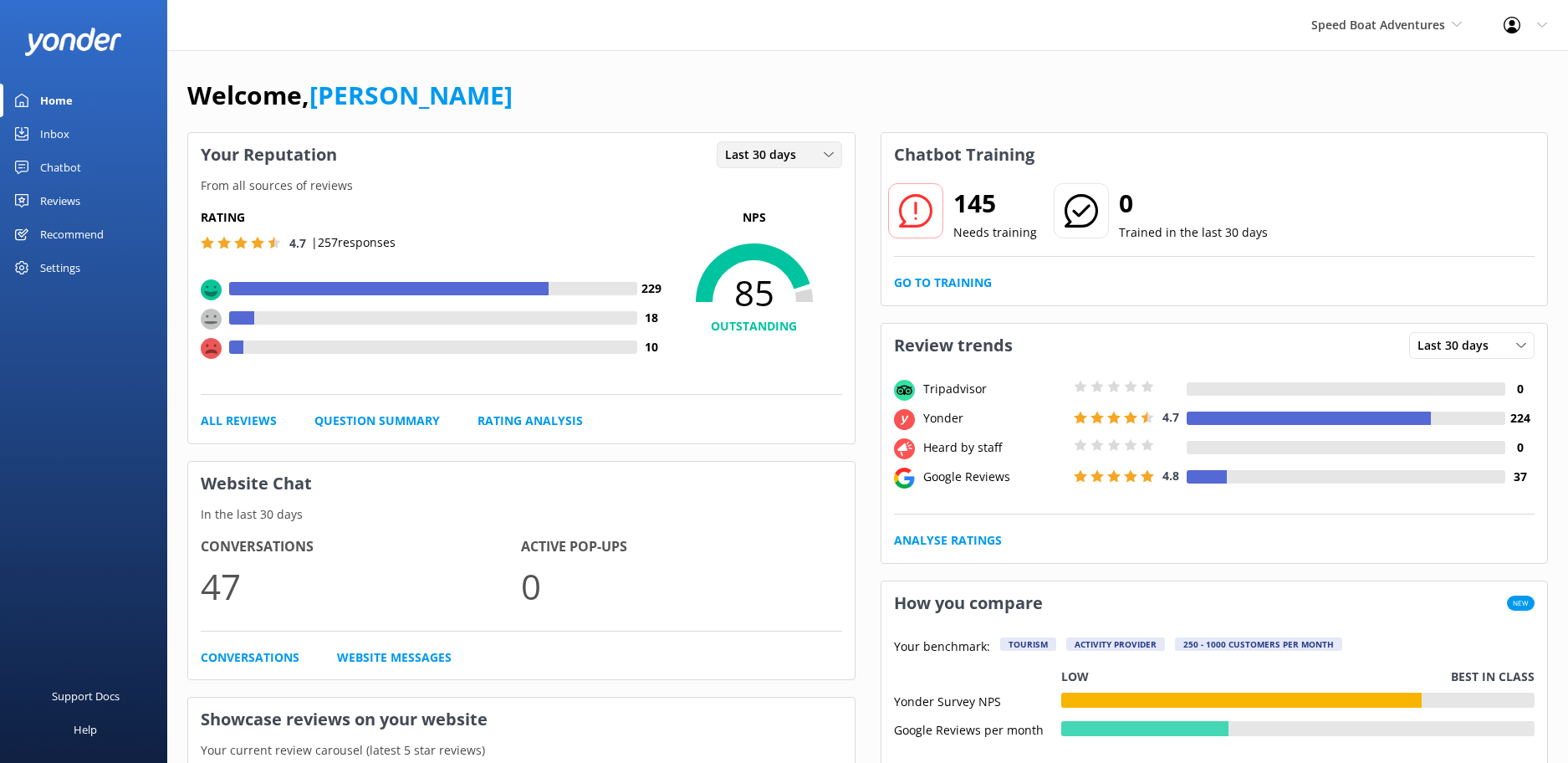
click at [812, 149] on div "Last 30 days" at bounding box center [779, 155] width 117 height 18
click at [803, 188] on link "Last 7 days" at bounding box center [792, 189] width 149 height 33
click at [825, 155] on icon at bounding box center [828, 155] width 10 height 10
click at [798, 221] on link "Last 30 days" at bounding box center [792, 223] width 149 height 33
